Goal: Information Seeking & Learning: Learn about a topic

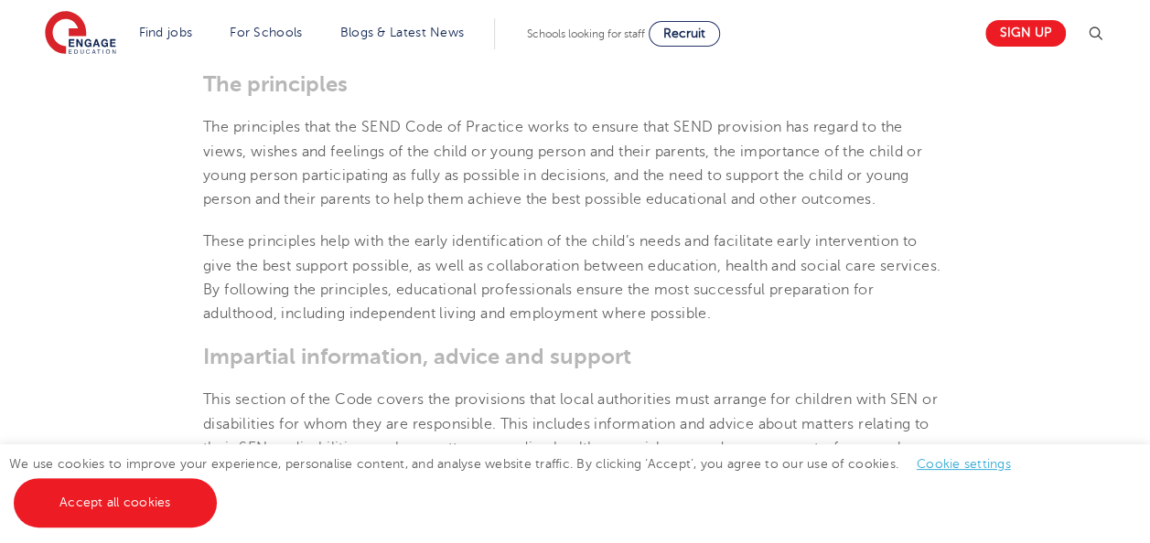
scroll to position [2401, 0]
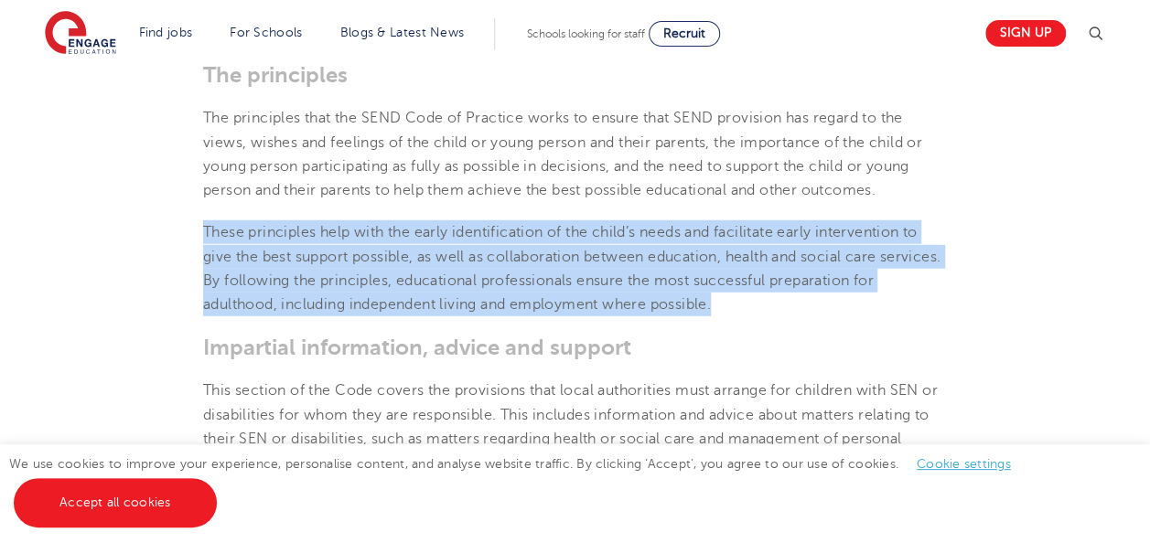
drag, startPoint x: 199, startPoint y: 223, endPoint x: 747, endPoint y: 306, distance: 554.2
copy p "These principles help with the early identification of the child’s needs and fa…"
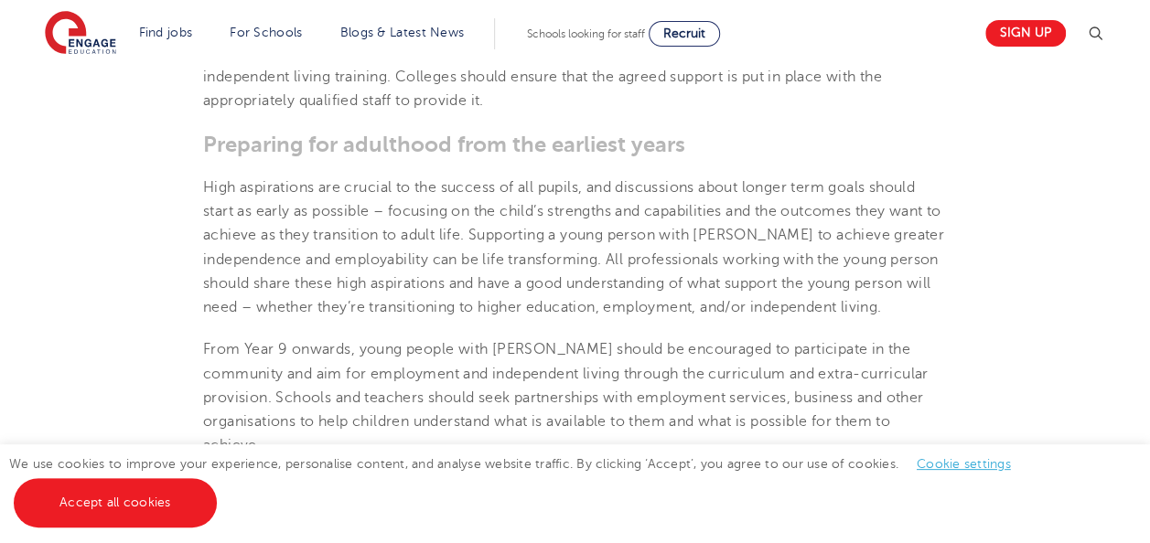
scroll to position [4396, 0]
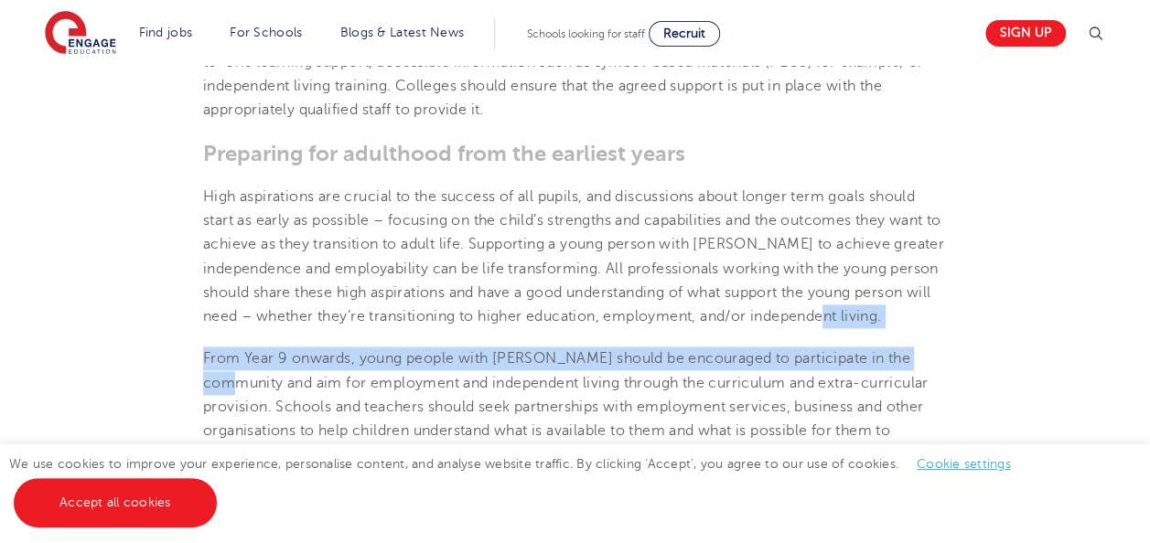
drag, startPoint x: 1130, startPoint y: 339, endPoint x: 1130, endPoint y: 373, distance: 33.8
drag, startPoint x: 1130, startPoint y: 373, endPoint x: 1030, endPoint y: 353, distance: 101.7
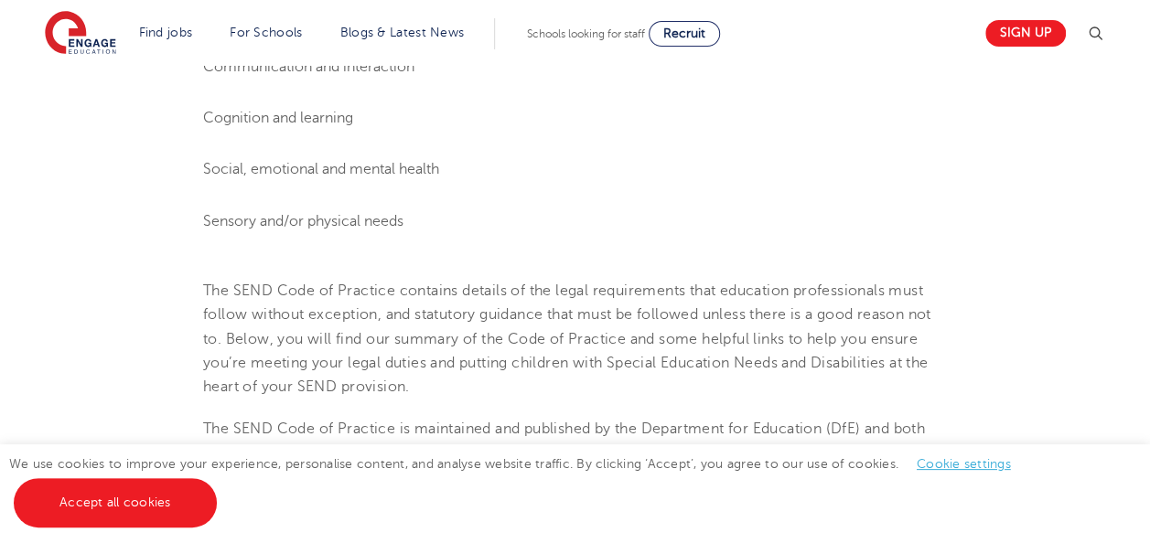
scroll to position [0, 0]
